Goal: Task Accomplishment & Management: Use online tool/utility

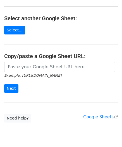
scroll to position [56, 0]
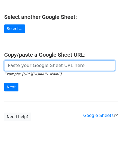
click at [21, 63] on input "url" at bounding box center [59, 65] width 111 height 11
paste input "[URL][DOMAIN_NAME]"
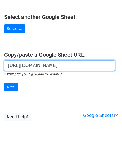
scroll to position [0, 113]
type input "[URL][DOMAIN_NAME]"
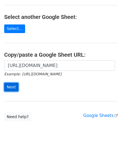
click at [13, 86] on input "Next" at bounding box center [11, 87] width 14 height 9
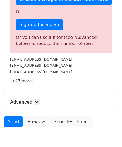
scroll to position [188, 0]
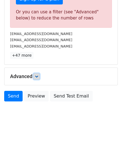
click at [38, 76] on icon at bounding box center [36, 76] width 3 height 3
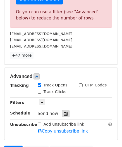
click at [64, 113] on icon at bounding box center [66, 114] width 4 height 4
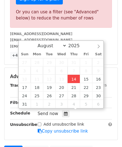
type input "2025-08-14 12:00"
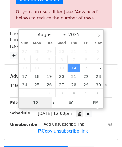
paste input "8"
type input "8"
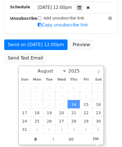
type input "2025-08-14 20:00"
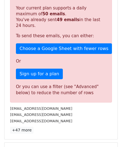
scroll to position [255, 0]
